Goal: Information Seeking & Learning: Learn about a topic

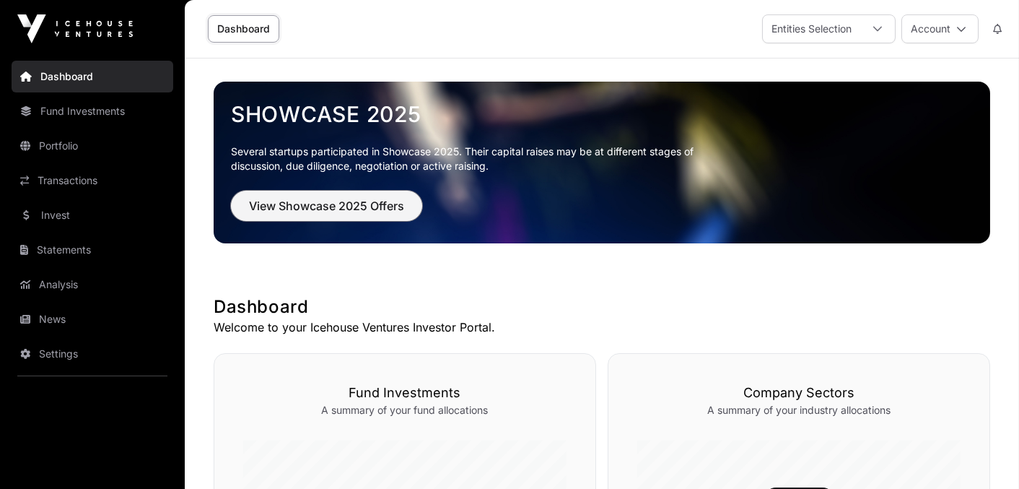
click at [271, 205] on span "View Showcase 2025 Offers" at bounding box center [326, 205] width 155 height 17
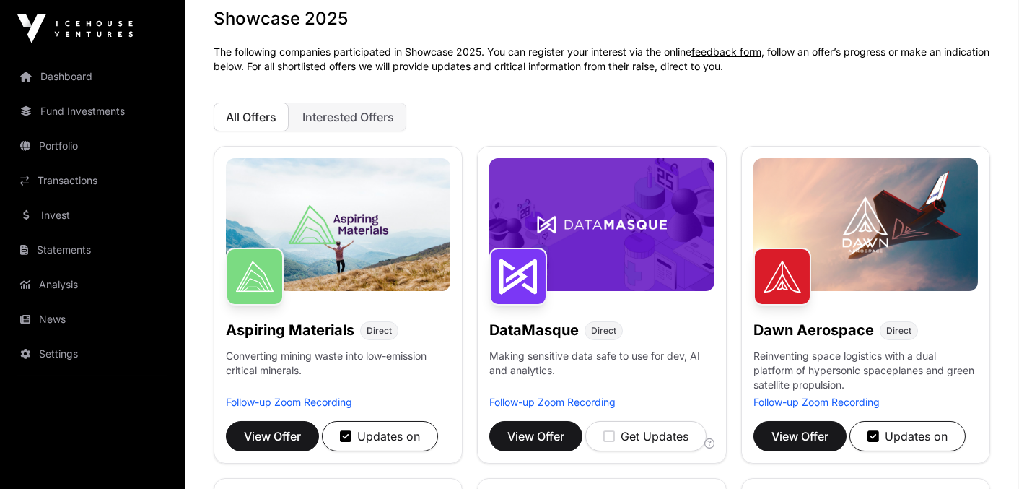
scroll to position [321, 0]
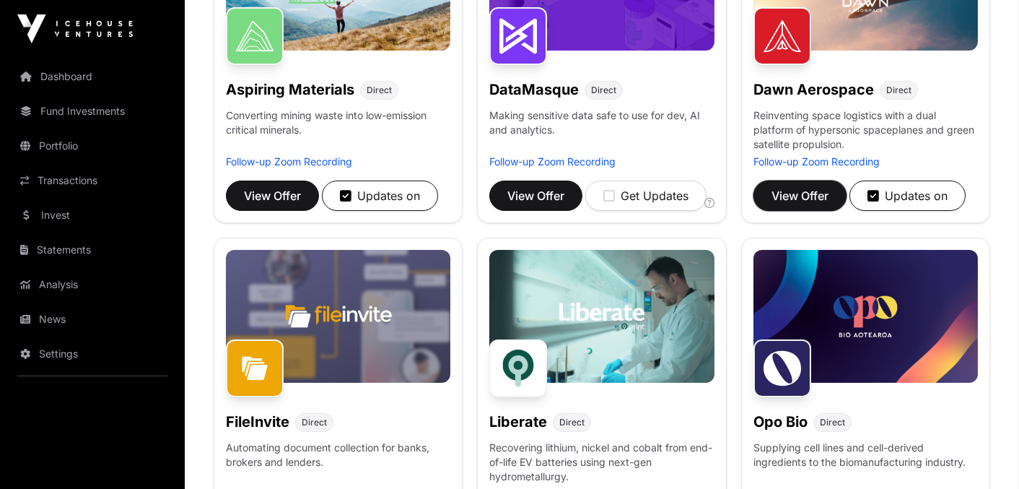
click at [786, 200] on span "View Offer" at bounding box center [800, 195] width 57 height 17
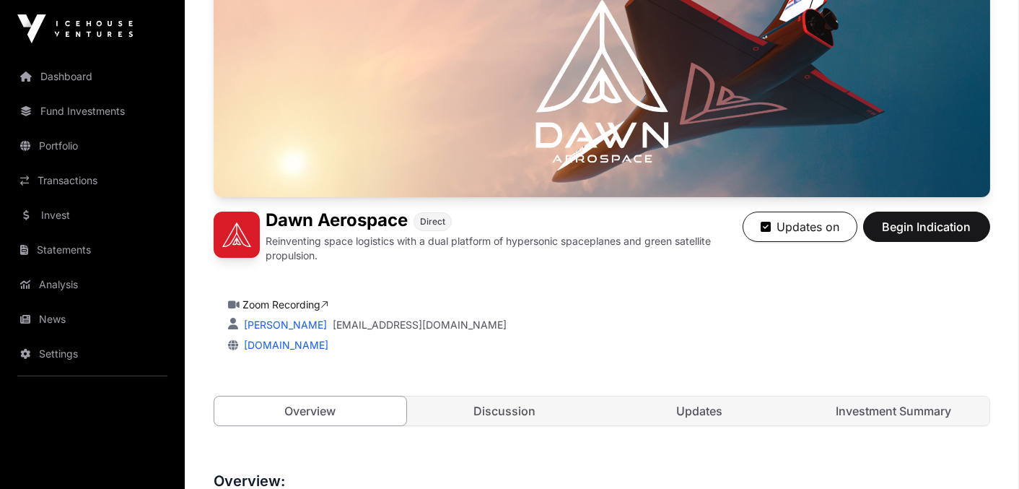
scroll to position [401, 0]
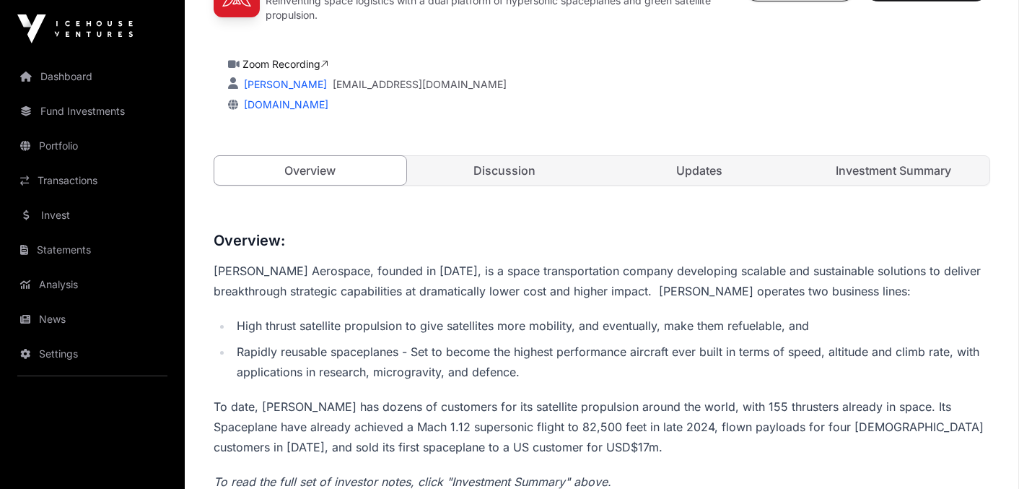
click at [466, 169] on link "Discussion" at bounding box center [505, 170] width 192 height 29
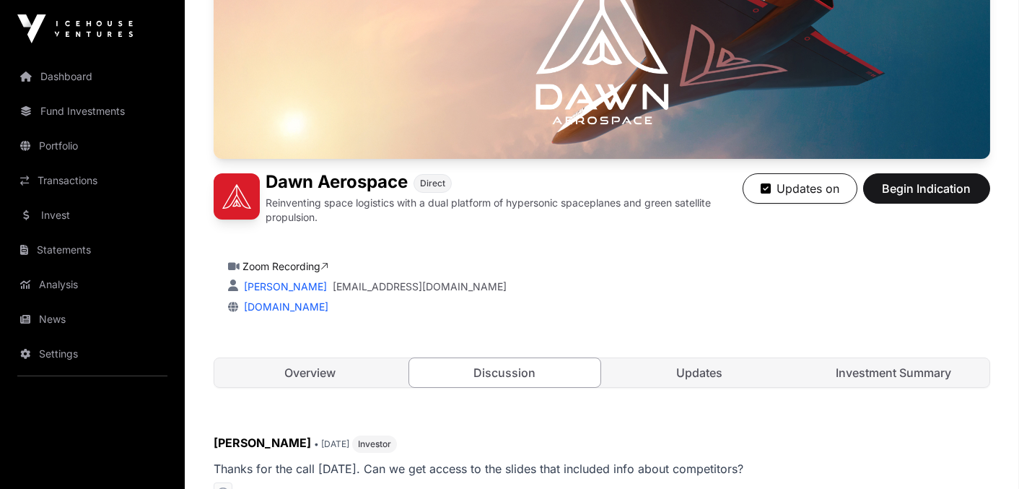
scroll to position [321, 0]
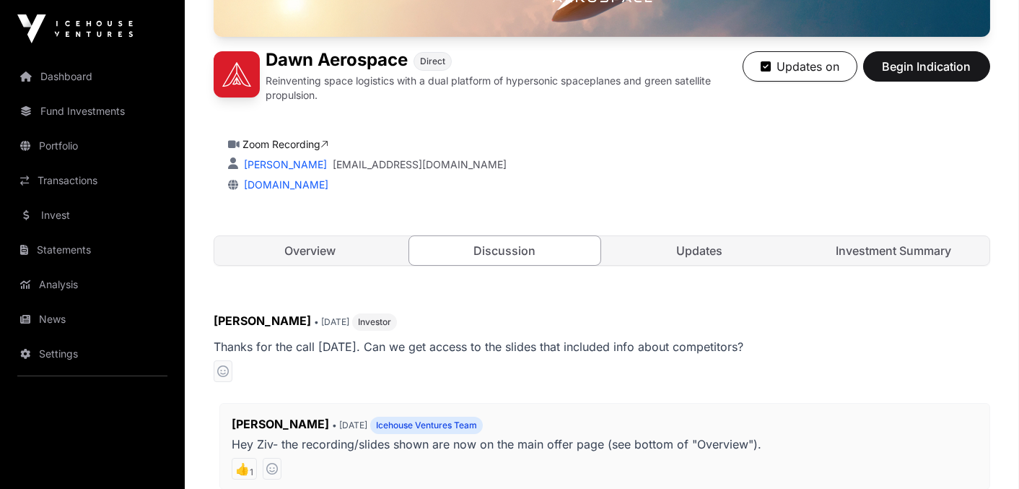
click at [675, 243] on link "Updates" at bounding box center [700, 250] width 192 height 29
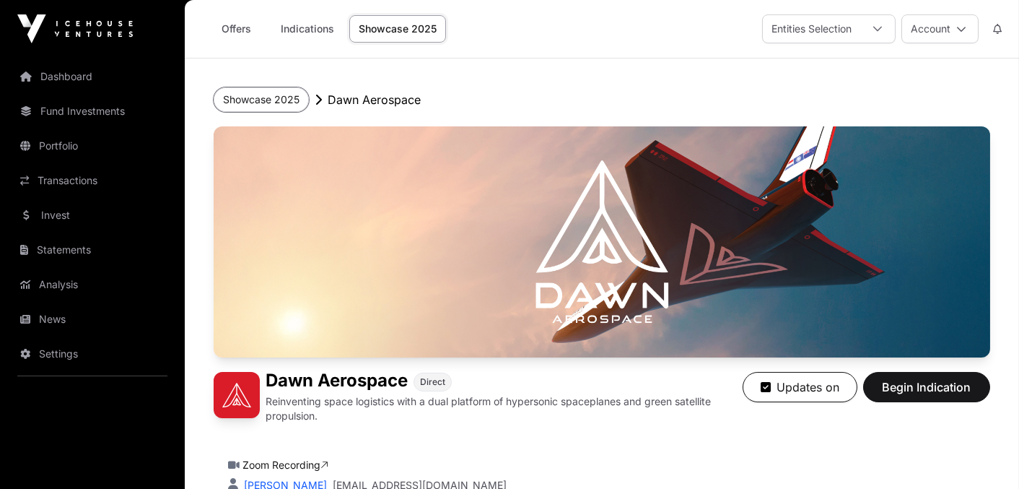
click at [273, 100] on button "Showcase 2025" at bounding box center [261, 99] width 95 height 25
